Goal: Task Accomplishment & Management: Complete application form

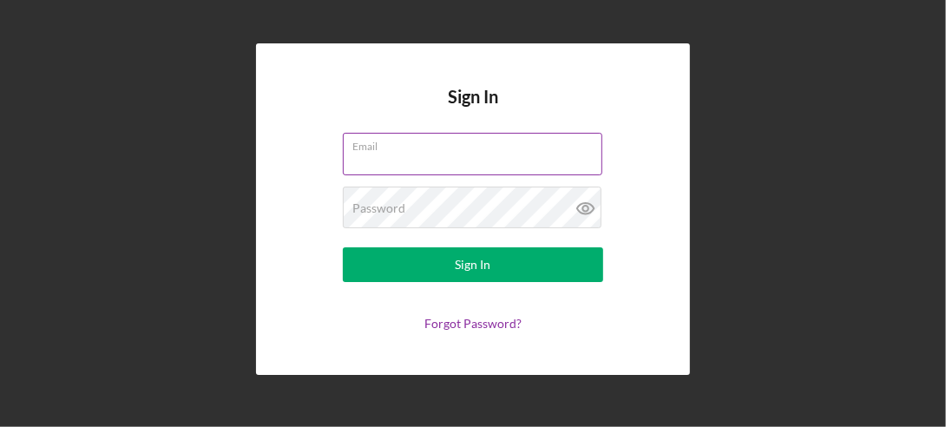
click at [373, 153] on input "Email" at bounding box center [473, 154] width 260 height 42
type input "[EMAIL_ADDRESS][DOMAIN_NAME]"
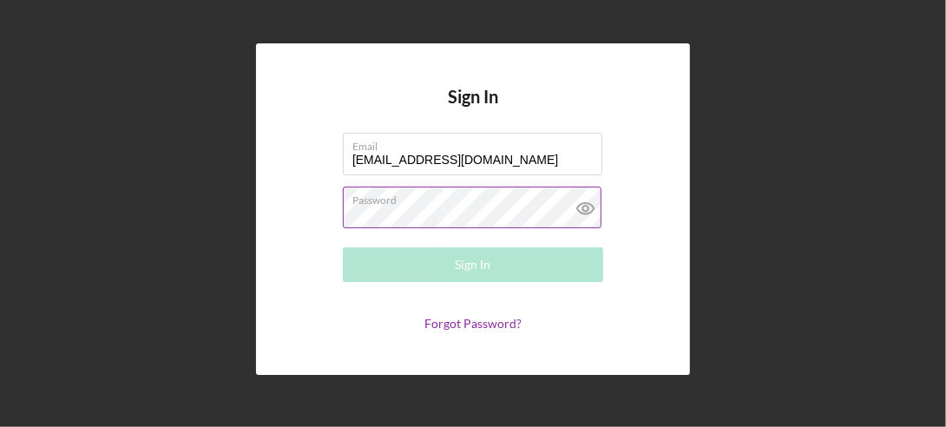
click at [375, 196] on div "Password Required" at bounding box center [473, 208] width 260 height 43
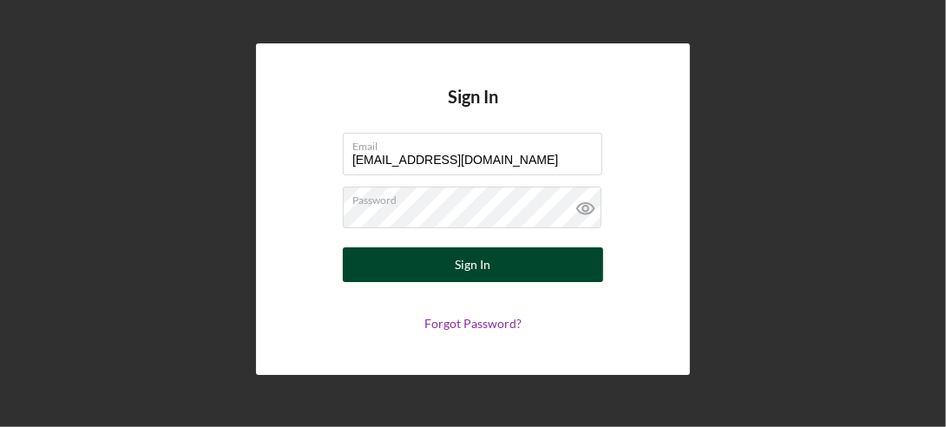
click at [468, 262] on div "Sign In" at bounding box center [474, 264] width 36 height 35
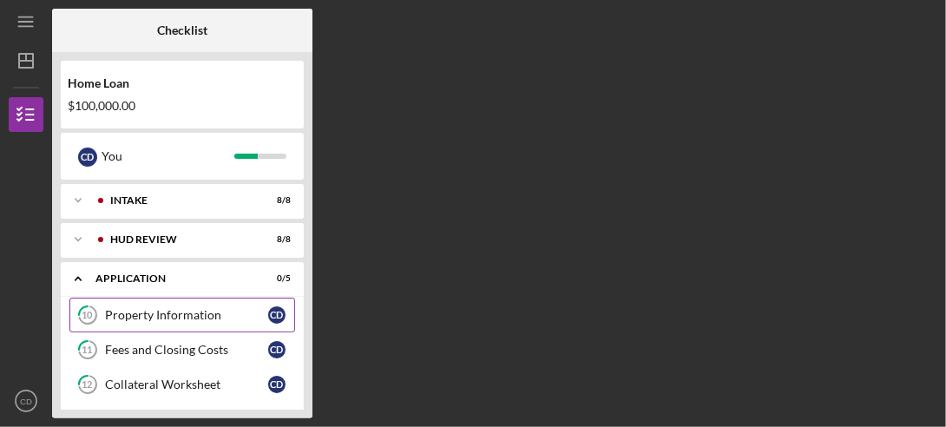
click at [203, 306] on link "10 Property Information C D" at bounding box center [182, 315] width 226 height 35
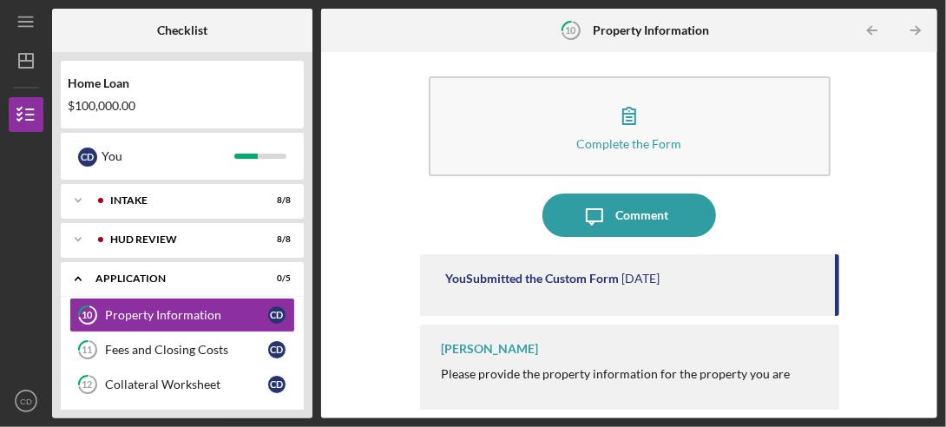
scroll to position [11, 0]
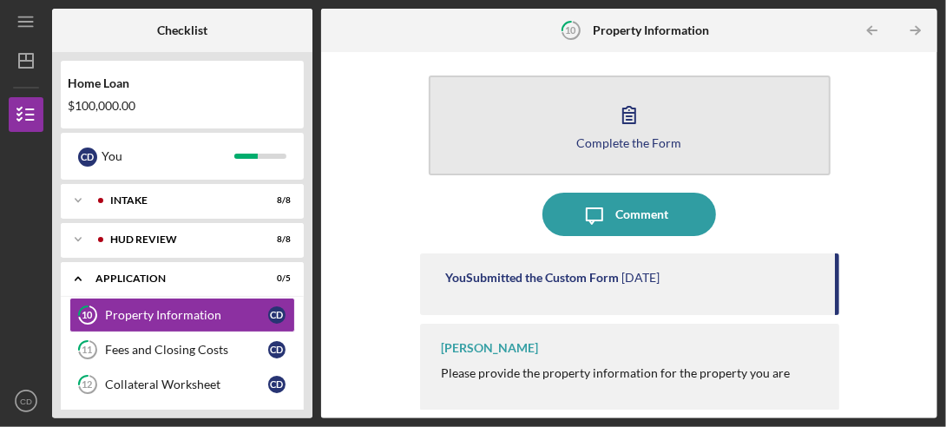
click at [620, 139] on div "Complete the Form" at bounding box center [629, 142] width 105 height 13
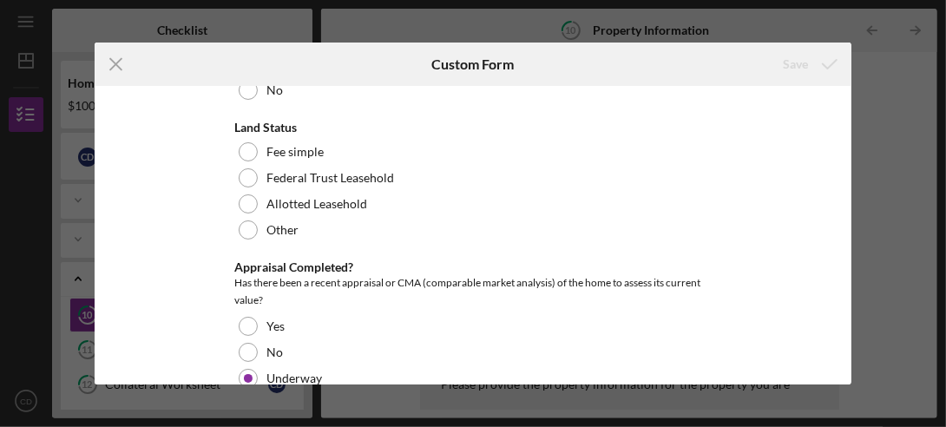
scroll to position [731, 0]
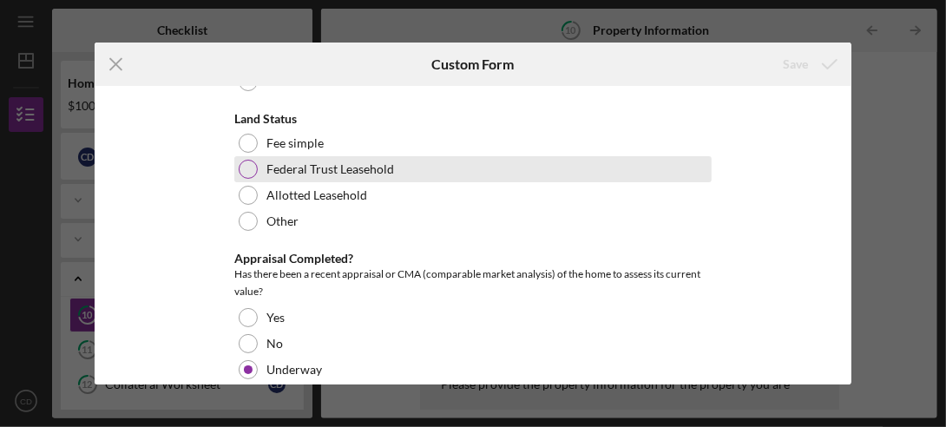
click at [249, 161] on div at bounding box center [248, 169] width 19 height 19
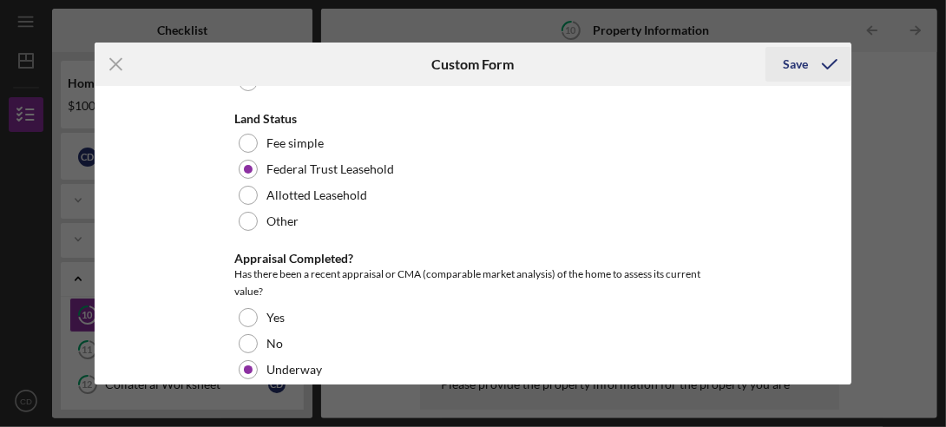
click at [801, 66] on div "Save" at bounding box center [795, 64] width 25 height 35
